Goal: Task Accomplishment & Management: Complete application form

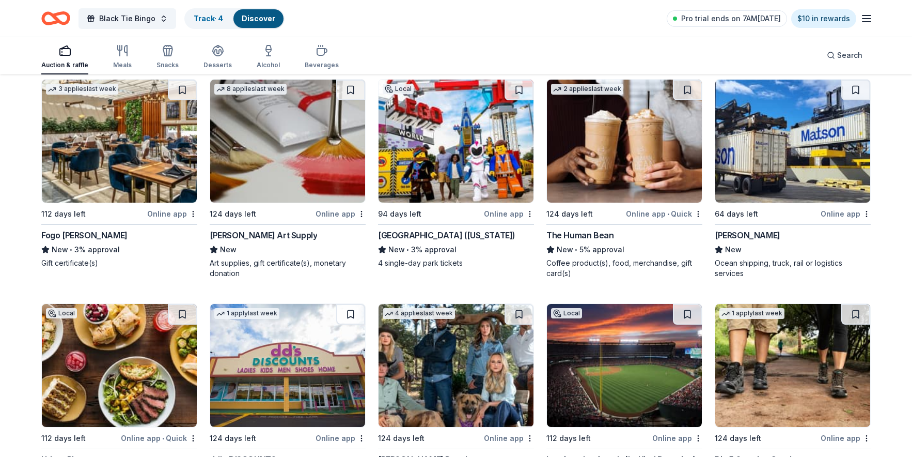
scroll to position [3959, 0]
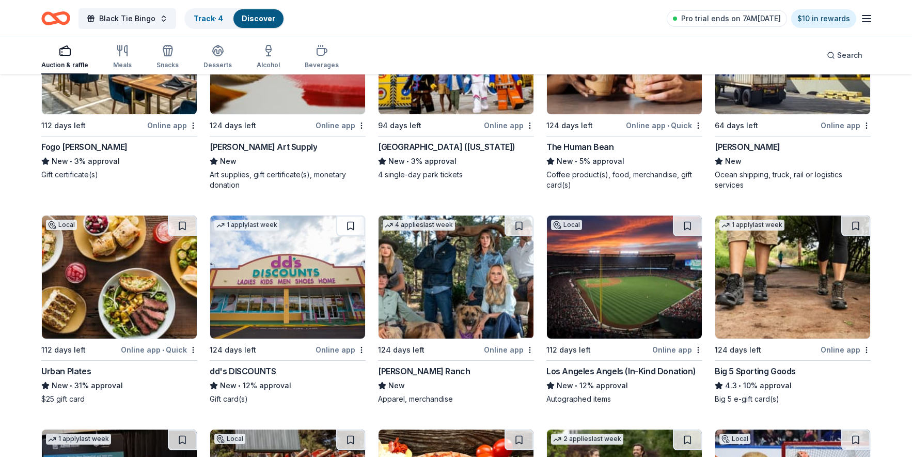
click at [745, 365] on div "Big 5 Sporting Goods" at bounding box center [755, 371] width 81 height 12
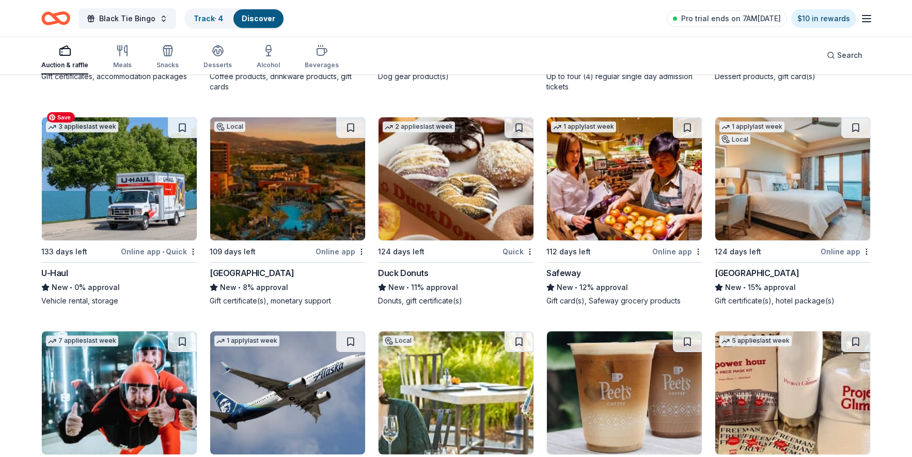
scroll to position [6106, 0]
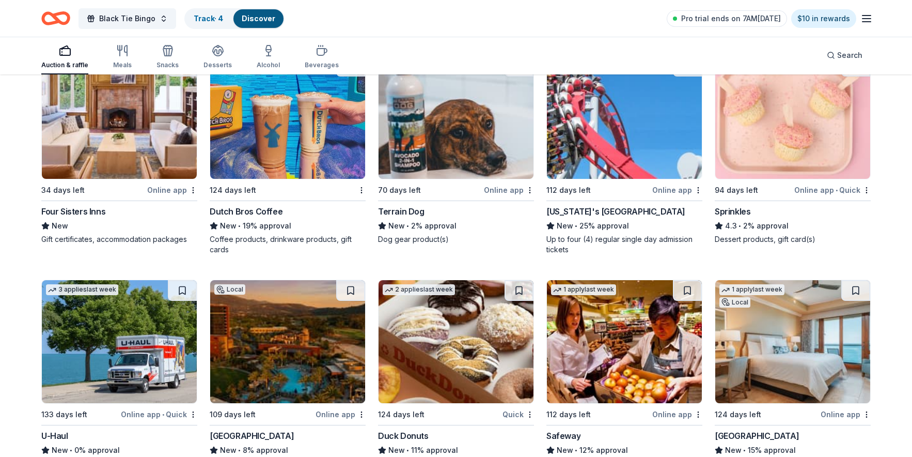
click at [72, 205] on div "Four Sisters Inns" at bounding box center [73, 211] width 64 height 12
click at [408, 205] on div "Terrain Dog" at bounding box center [401, 211] width 46 height 12
click at [615, 205] on div "California's Great America" at bounding box center [616, 211] width 139 height 12
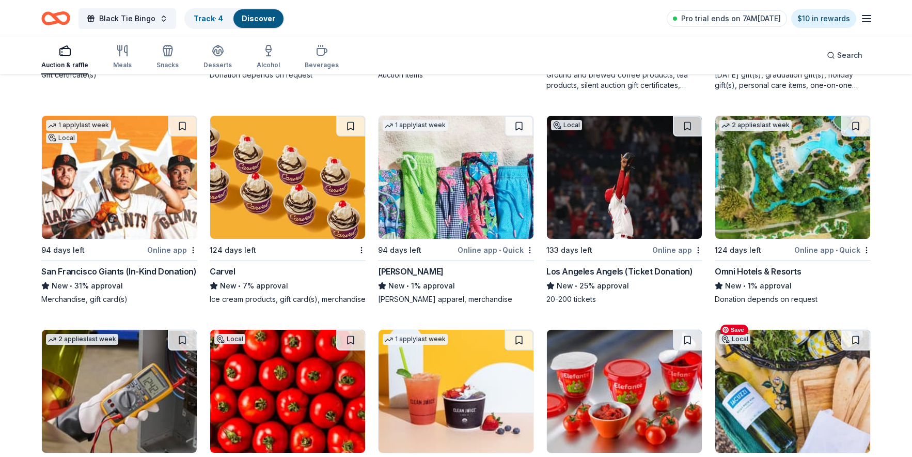
scroll to position [6802, 0]
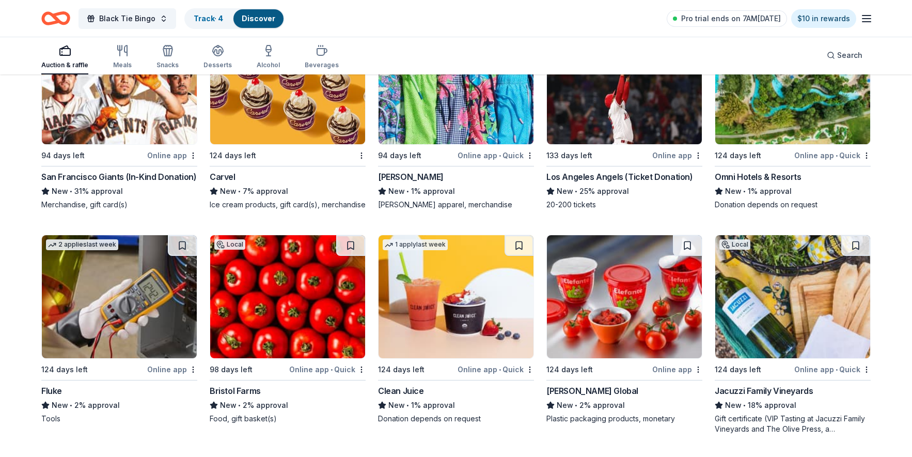
click at [750, 170] on div "Omni Hotels & Resorts" at bounding box center [758, 176] width 87 height 12
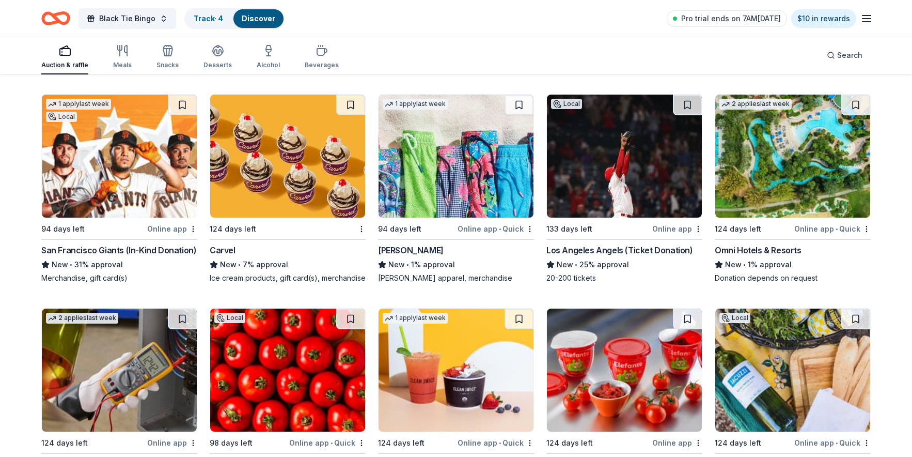
scroll to position [6635, 0]
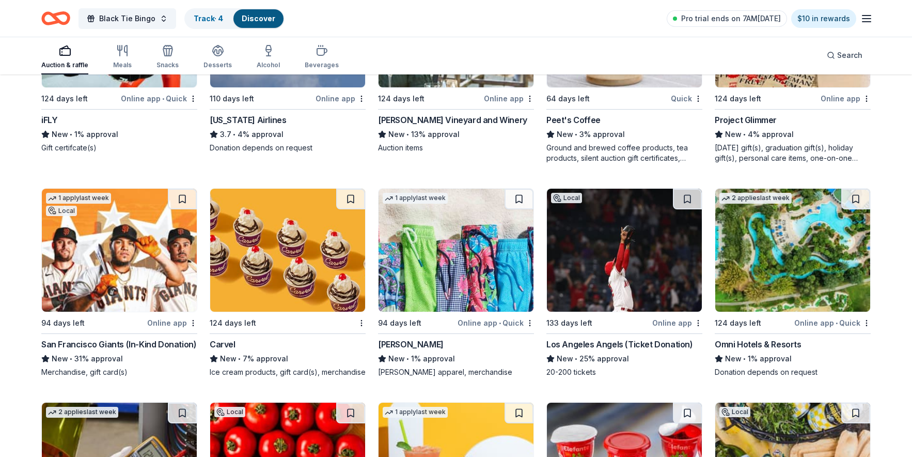
click at [49, 114] on div "iFLY" at bounding box center [49, 120] width 16 height 12
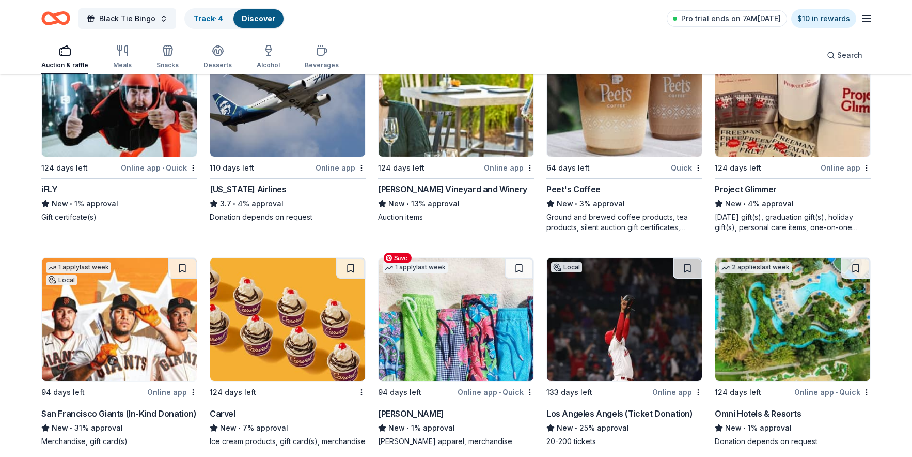
scroll to position [6488, 0]
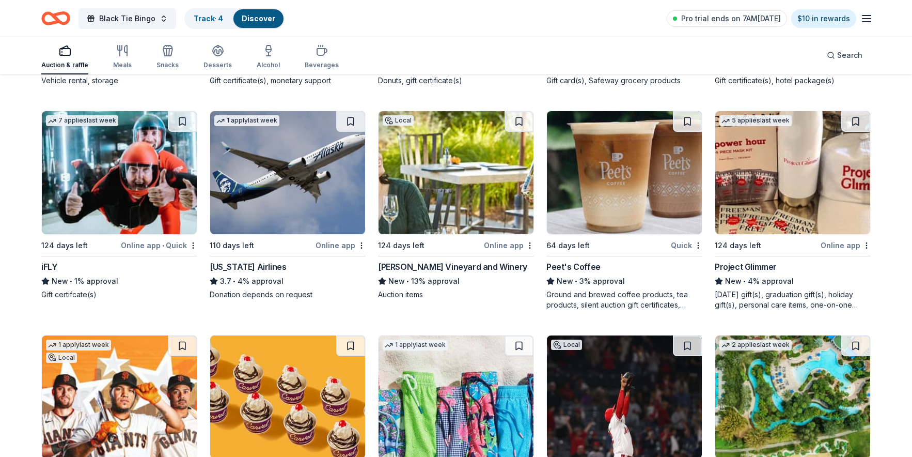
click at [49, 260] on div "iFLY" at bounding box center [49, 266] width 16 height 12
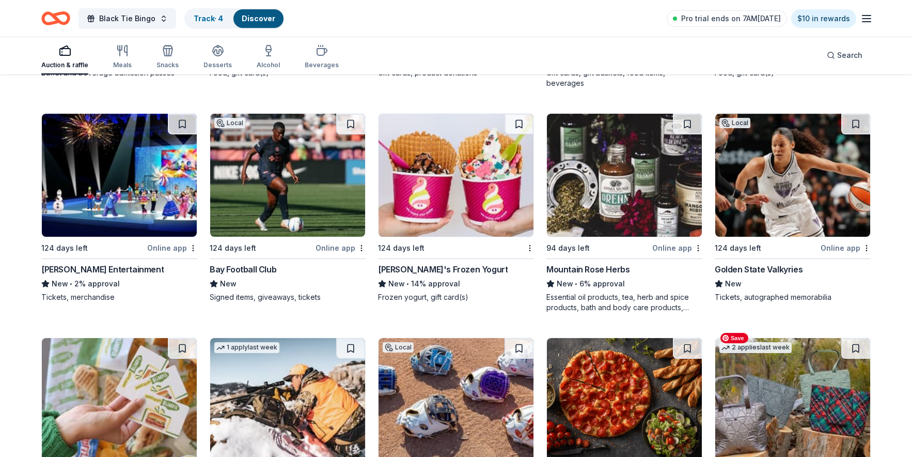
scroll to position [5546, 0]
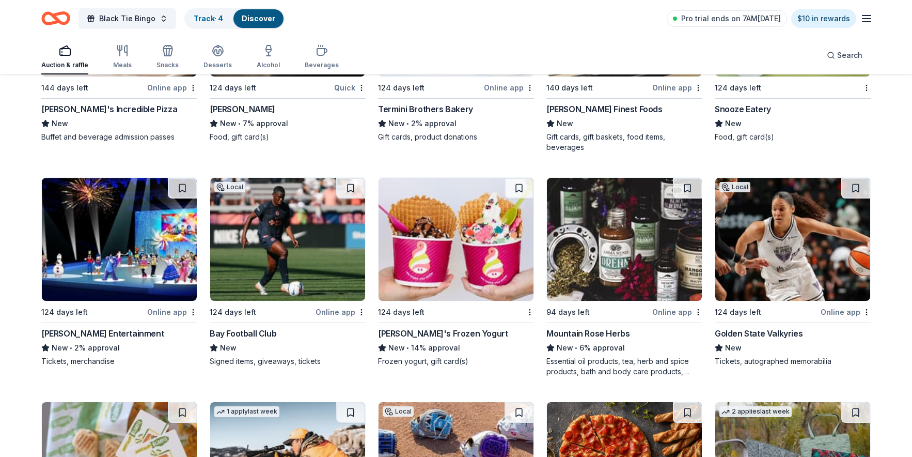
click at [764, 327] on div "Golden State Valkyries" at bounding box center [759, 333] width 88 height 12
click at [597, 327] on div "Mountain Rose Herbs" at bounding box center [588, 333] width 83 height 12
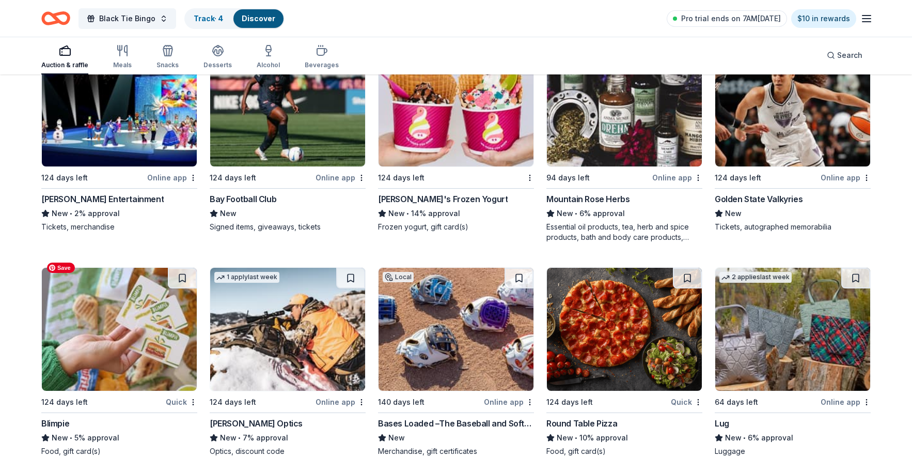
scroll to position [5699, 0]
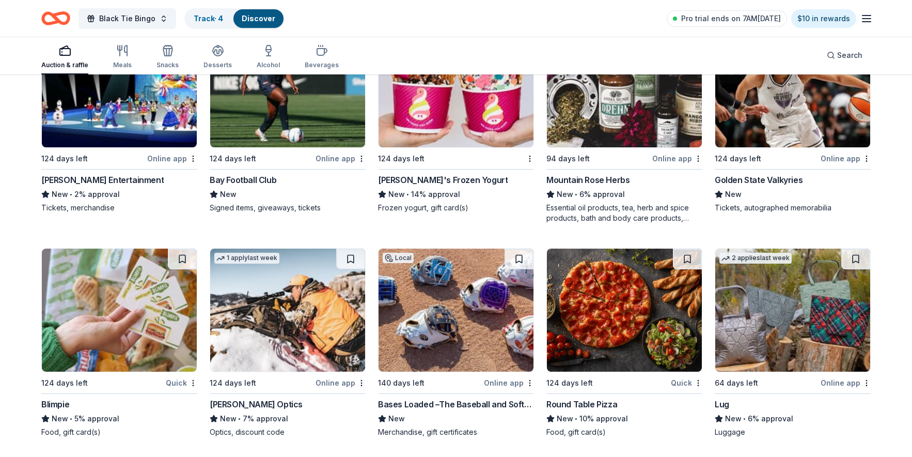
click at [54, 398] on div "Blimpie" at bounding box center [55, 404] width 28 height 12
click at [575, 398] on div "Round Table Pizza" at bounding box center [582, 404] width 71 height 12
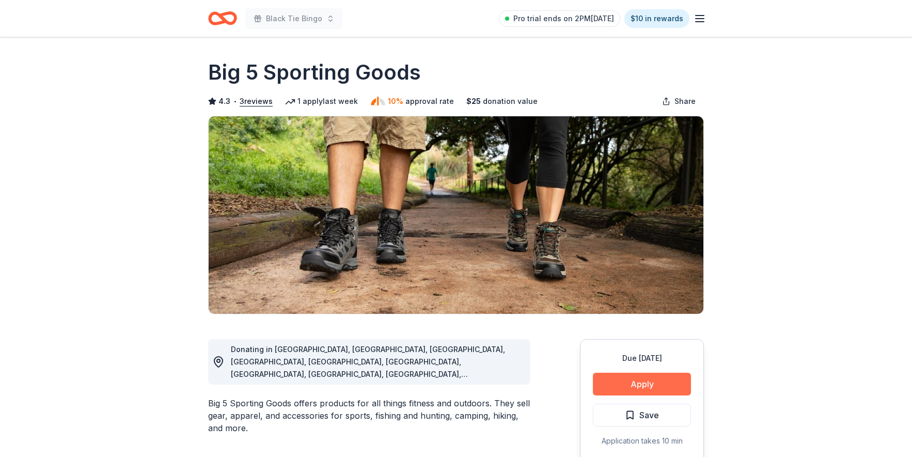
click at [638, 381] on button "Apply" at bounding box center [642, 383] width 98 height 23
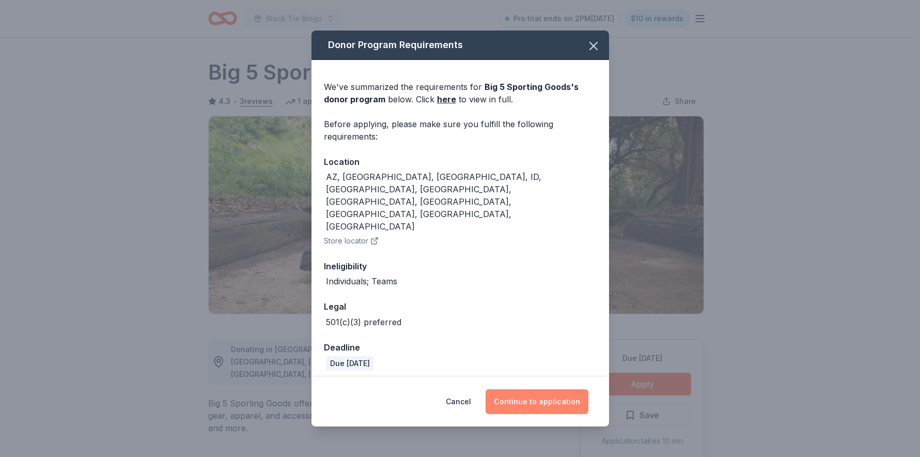
click at [527, 389] on button "Continue to application" at bounding box center [537, 401] width 103 height 25
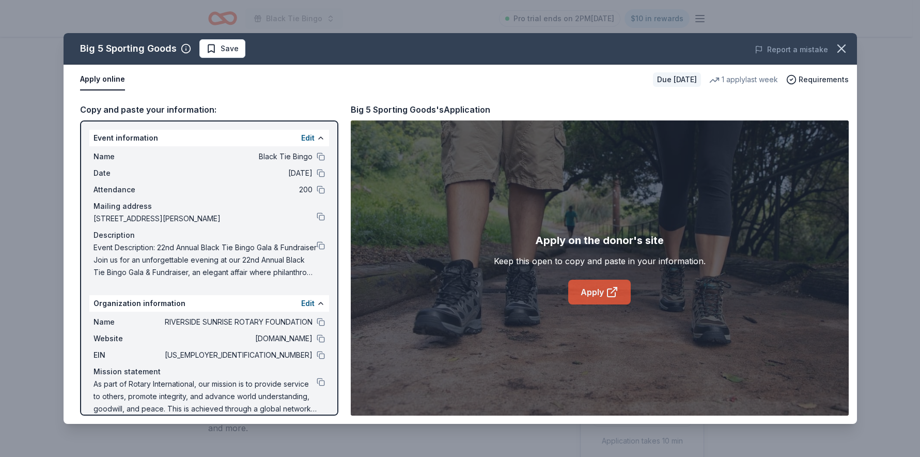
click at [613, 294] on icon at bounding box center [612, 292] width 12 height 12
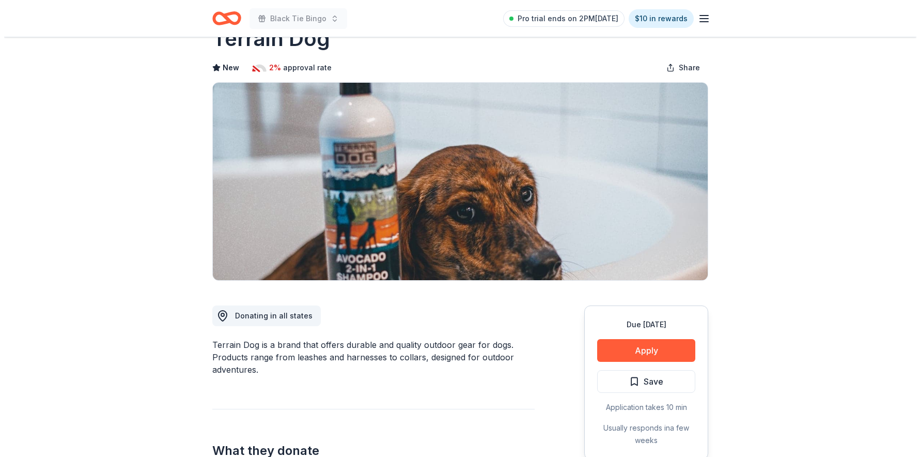
scroll to position [139, 0]
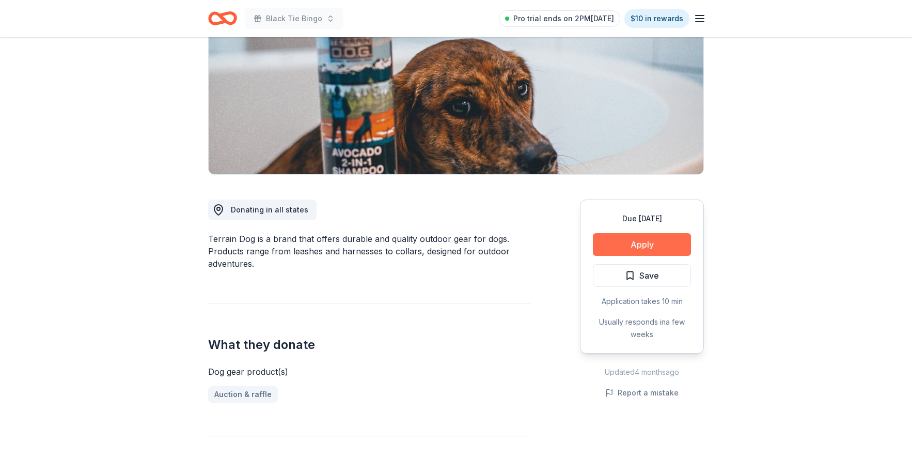
click at [637, 238] on button "Apply" at bounding box center [642, 244] width 98 height 23
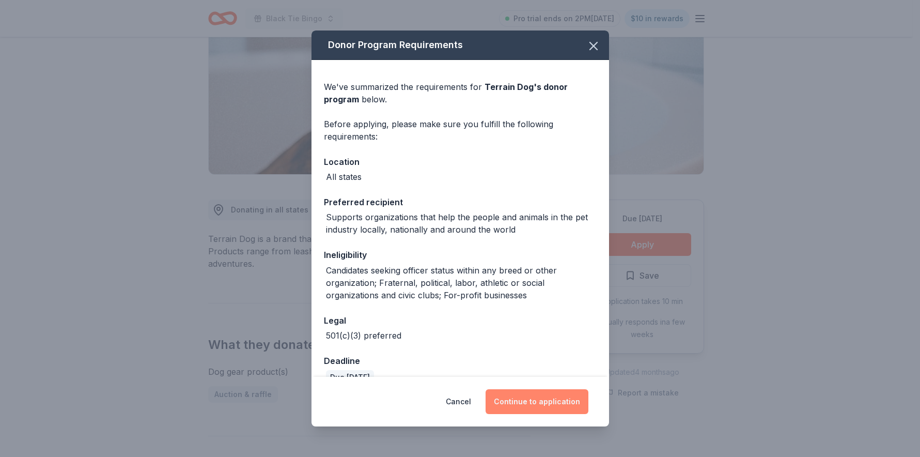
click at [542, 398] on button "Continue to application" at bounding box center [537, 401] width 103 height 25
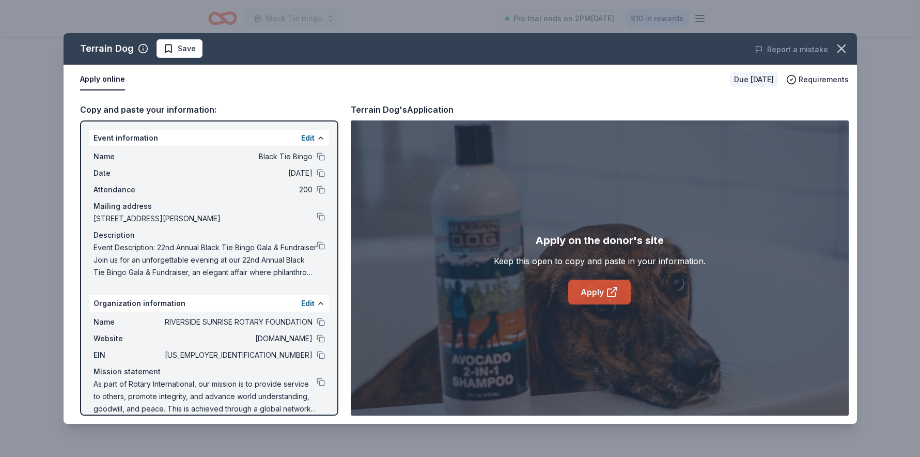
click at [599, 287] on link "Apply" at bounding box center [599, 291] width 63 height 25
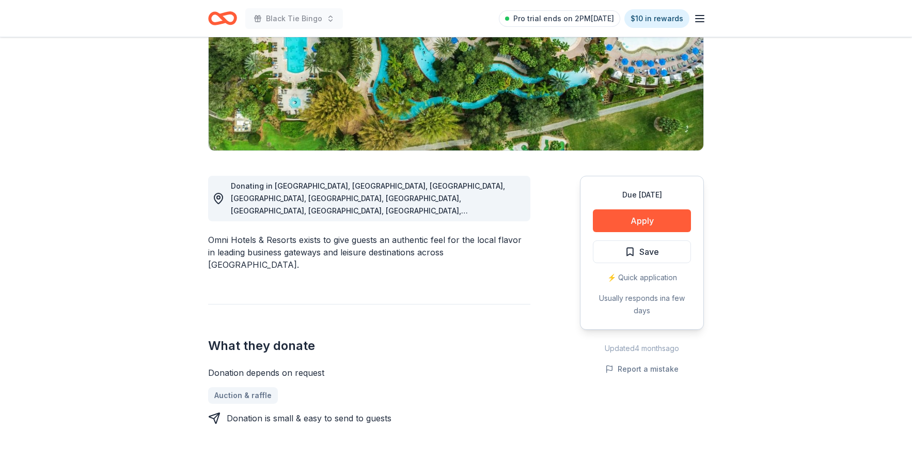
scroll to position [165, 0]
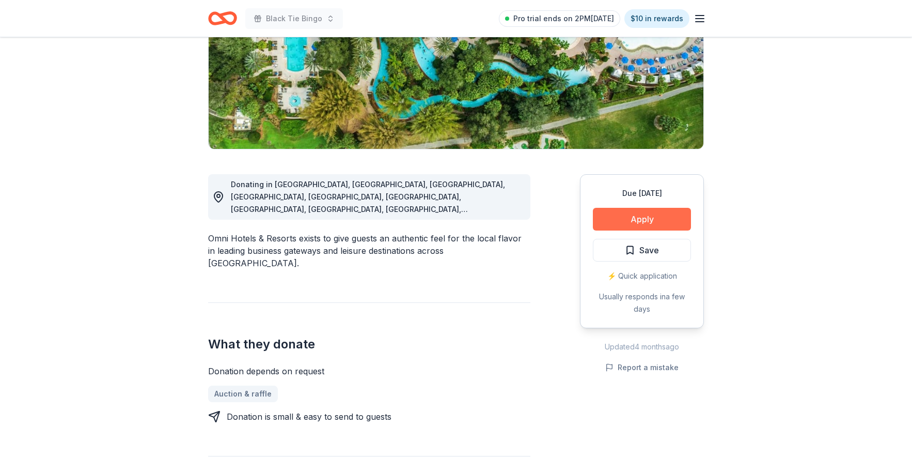
click at [659, 216] on button "Apply" at bounding box center [642, 219] width 98 height 23
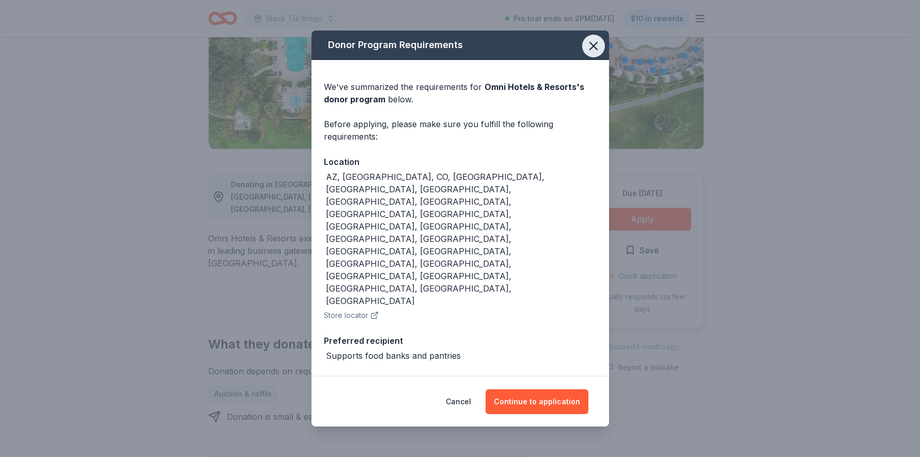
click at [590, 53] on icon "button" at bounding box center [593, 46] width 14 height 14
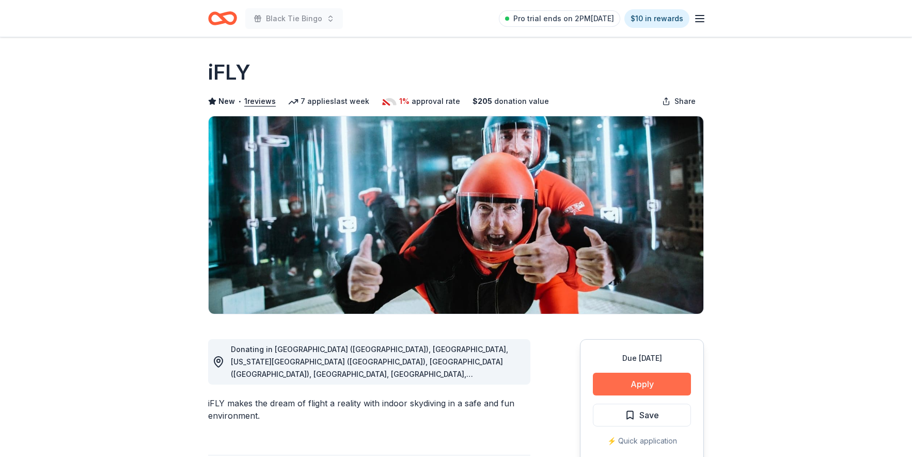
click at [636, 386] on button "Apply" at bounding box center [642, 383] width 98 height 23
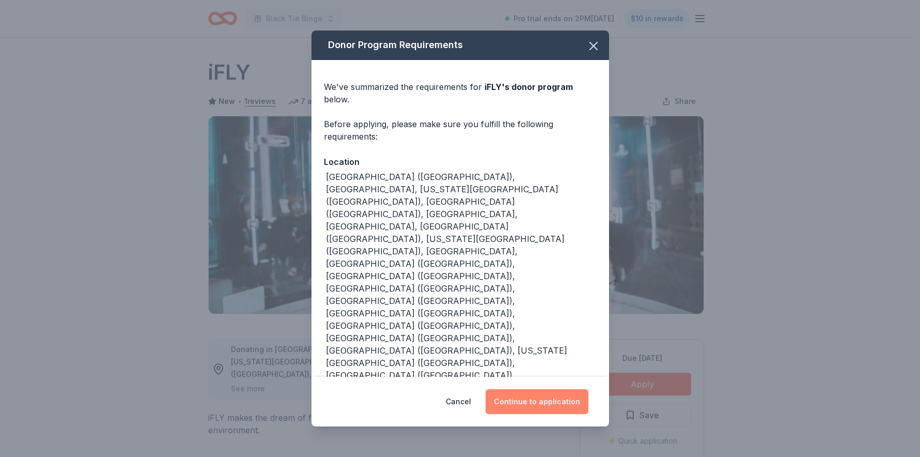
click at [528, 389] on button "Continue to application" at bounding box center [537, 401] width 103 height 25
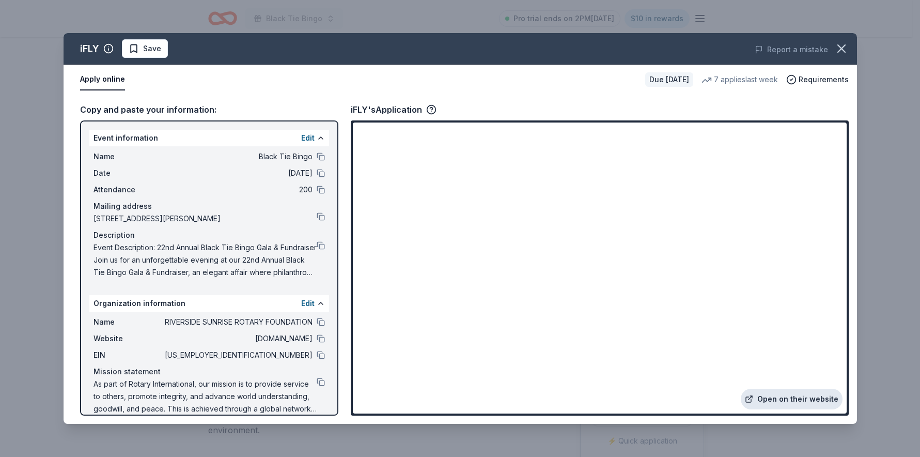
click at [792, 401] on link "Open on their website" at bounding box center [792, 398] width 102 height 21
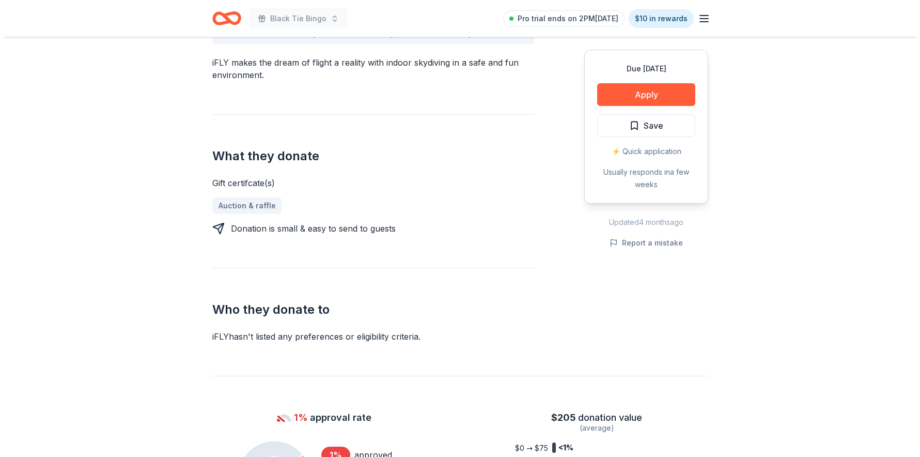
scroll to position [341, 0]
click at [666, 94] on button "Apply" at bounding box center [642, 94] width 98 height 23
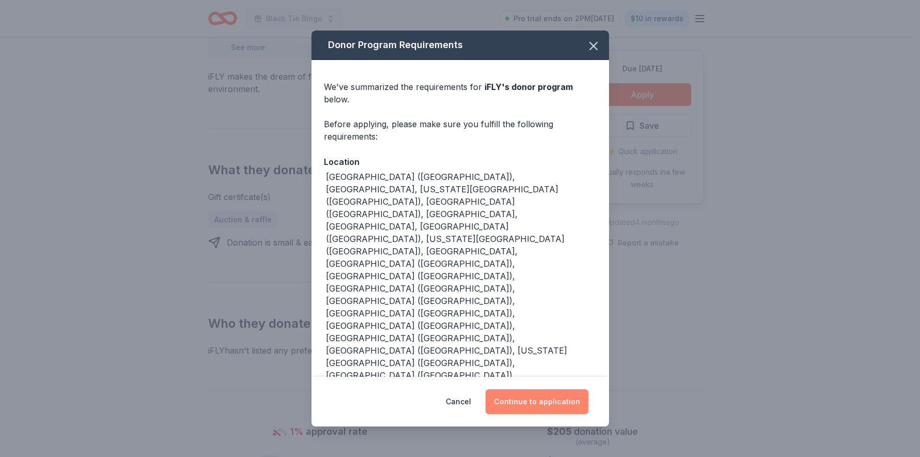
click at [529, 389] on button "Continue to application" at bounding box center [537, 401] width 103 height 25
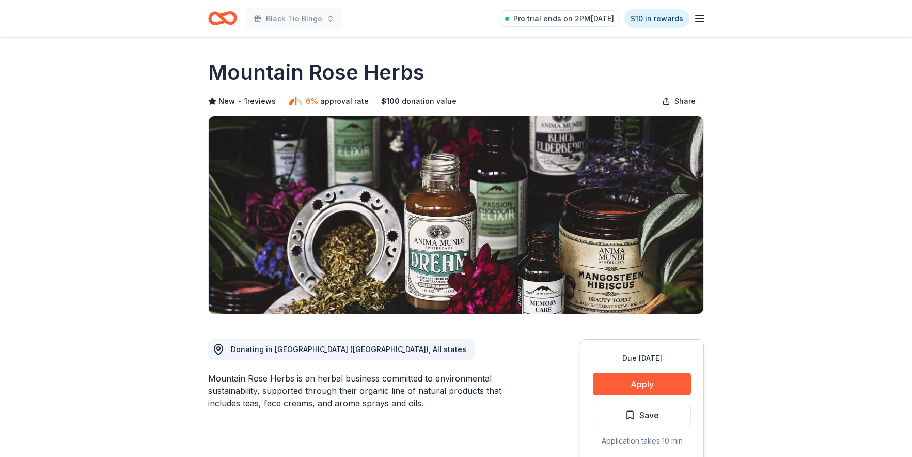
scroll to position [332, 0]
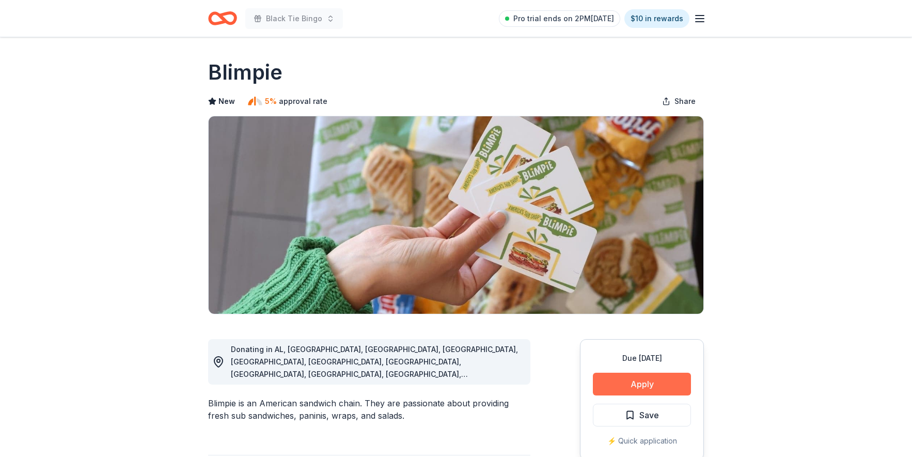
click at [630, 387] on button "Apply" at bounding box center [642, 383] width 98 height 23
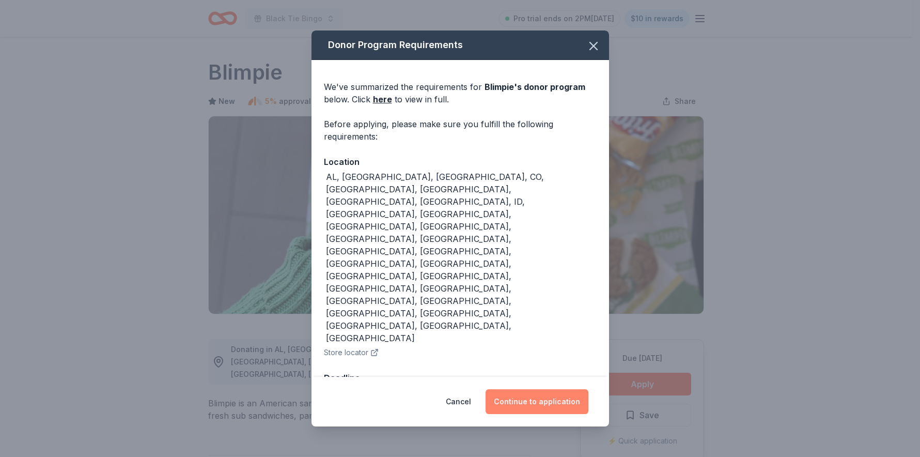
click at [517, 389] on button "Continue to application" at bounding box center [537, 401] width 103 height 25
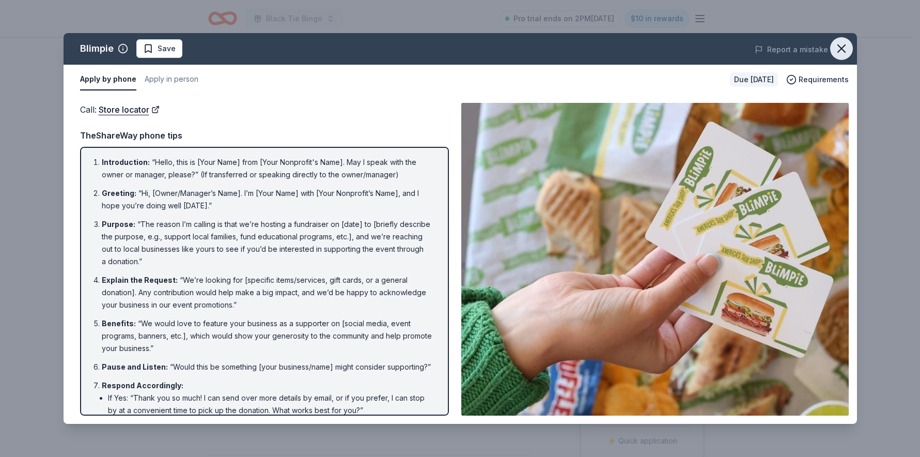
click at [842, 48] on icon "button" at bounding box center [841, 48] width 7 height 7
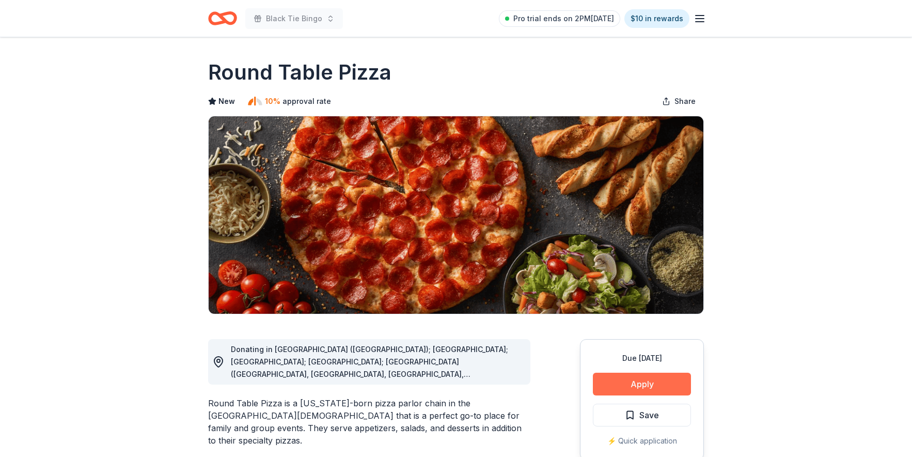
click at [660, 385] on button "Apply" at bounding box center [642, 383] width 98 height 23
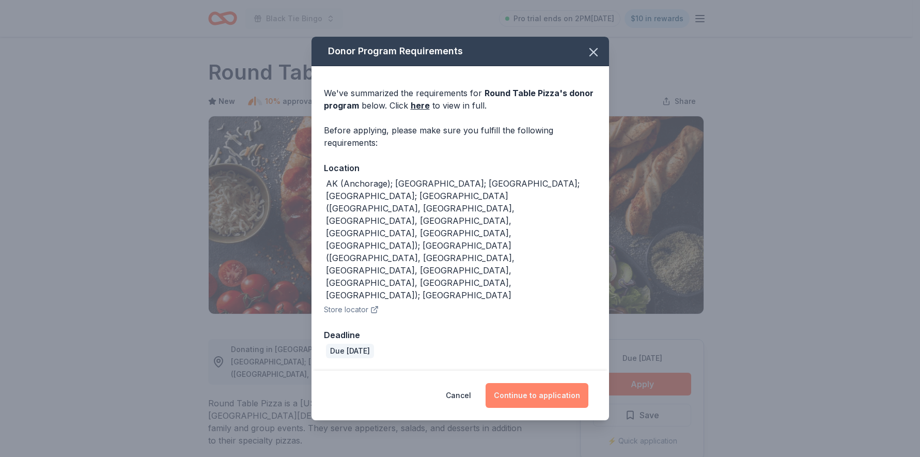
click at [534, 383] on button "Continue to application" at bounding box center [537, 395] width 103 height 25
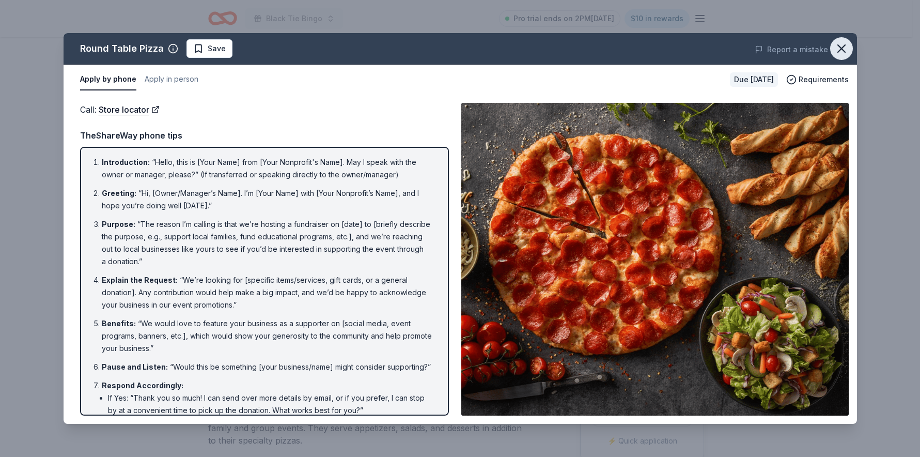
click at [839, 54] on icon "button" at bounding box center [841, 48] width 14 height 14
